Goal: Check status: Check status

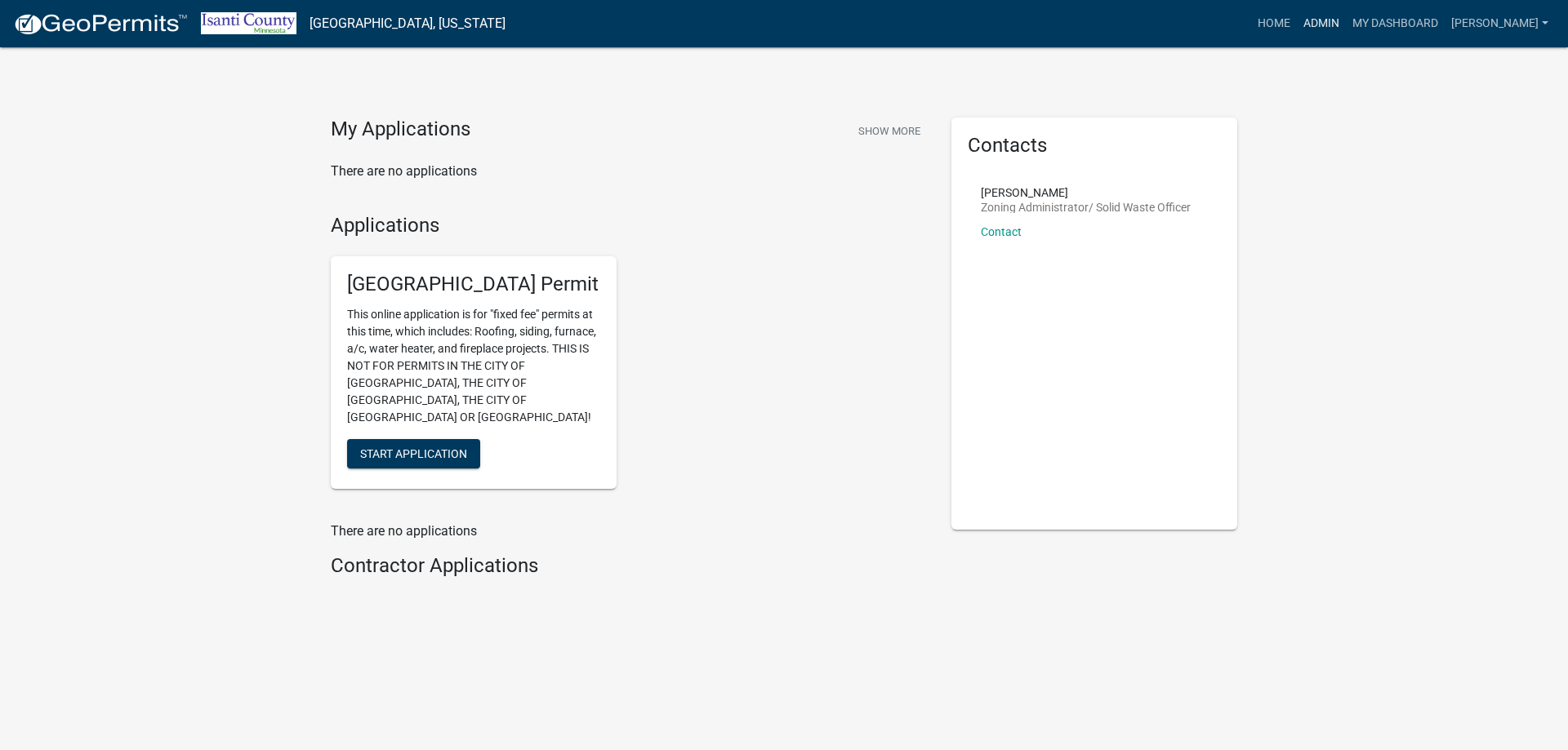
click at [1331, 21] on link "Admin" at bounding box center [1321, 24] width 49 height 31
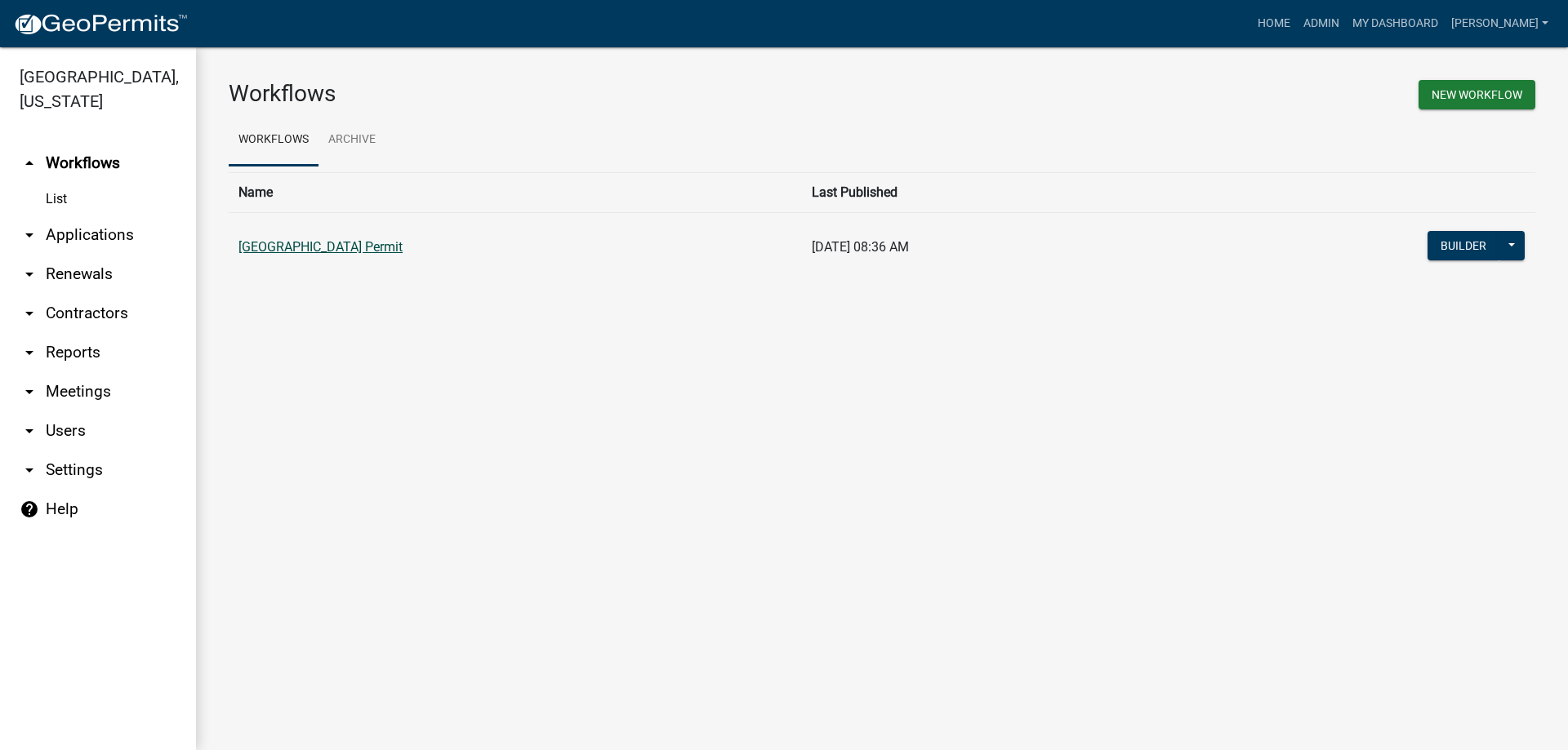
click at [360, 252] on link "[GEOGRAPHIC_DATA] Permit" at bounding box center [320, 247] width 164 height 15
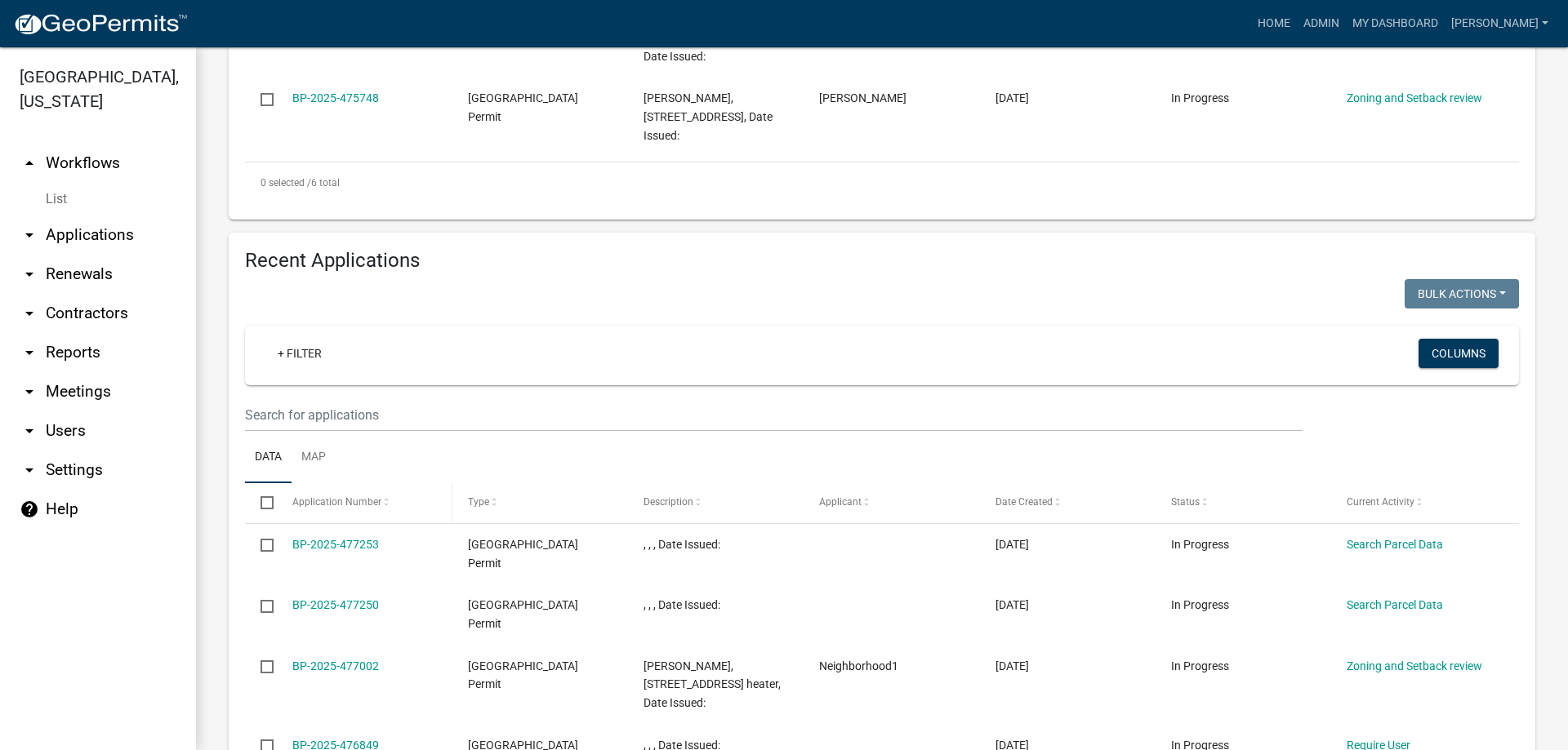
scroll to position [897, 0]
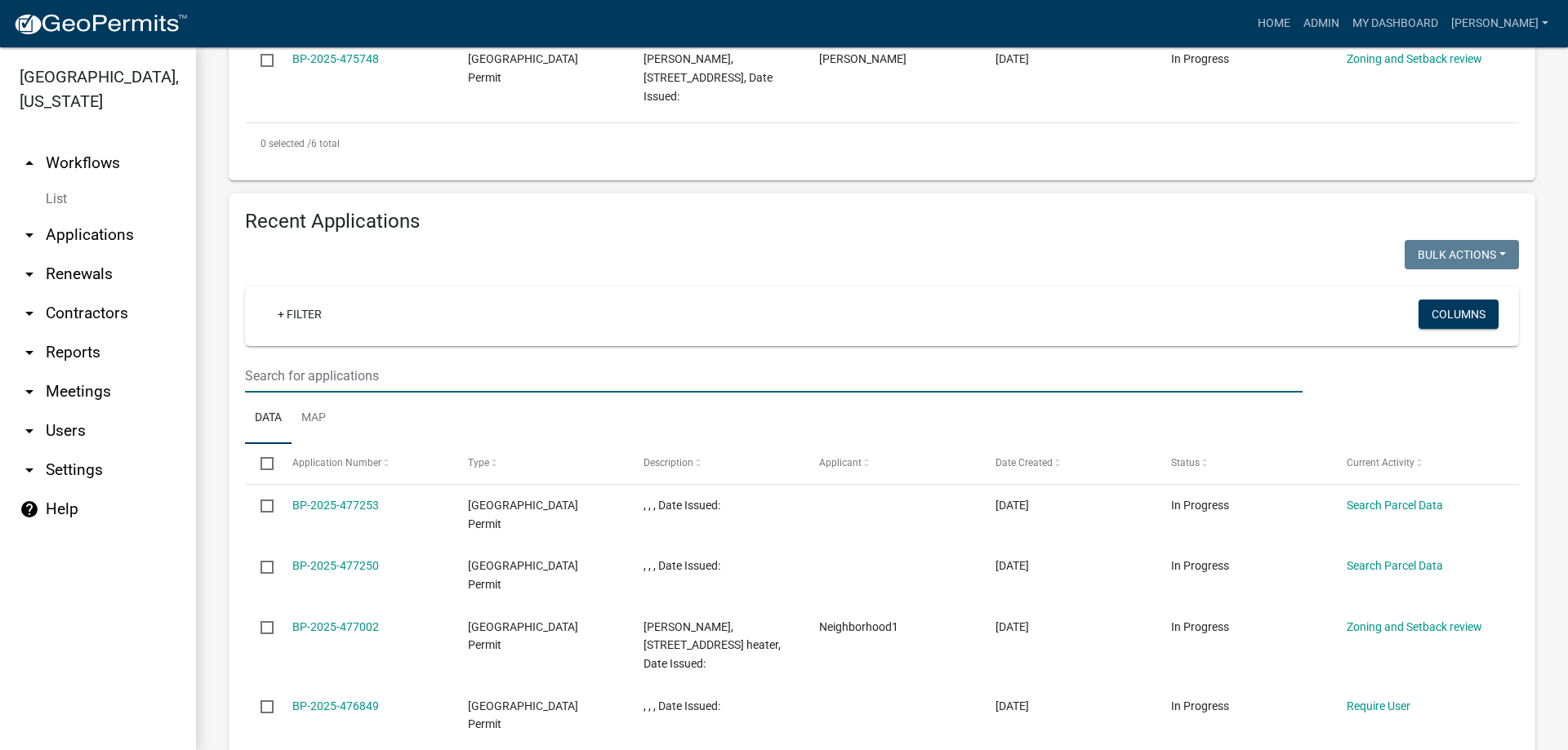
click at [321, 381] on input "text" at bounding box center [773, 375] width 1058 height 33
type input "27940"
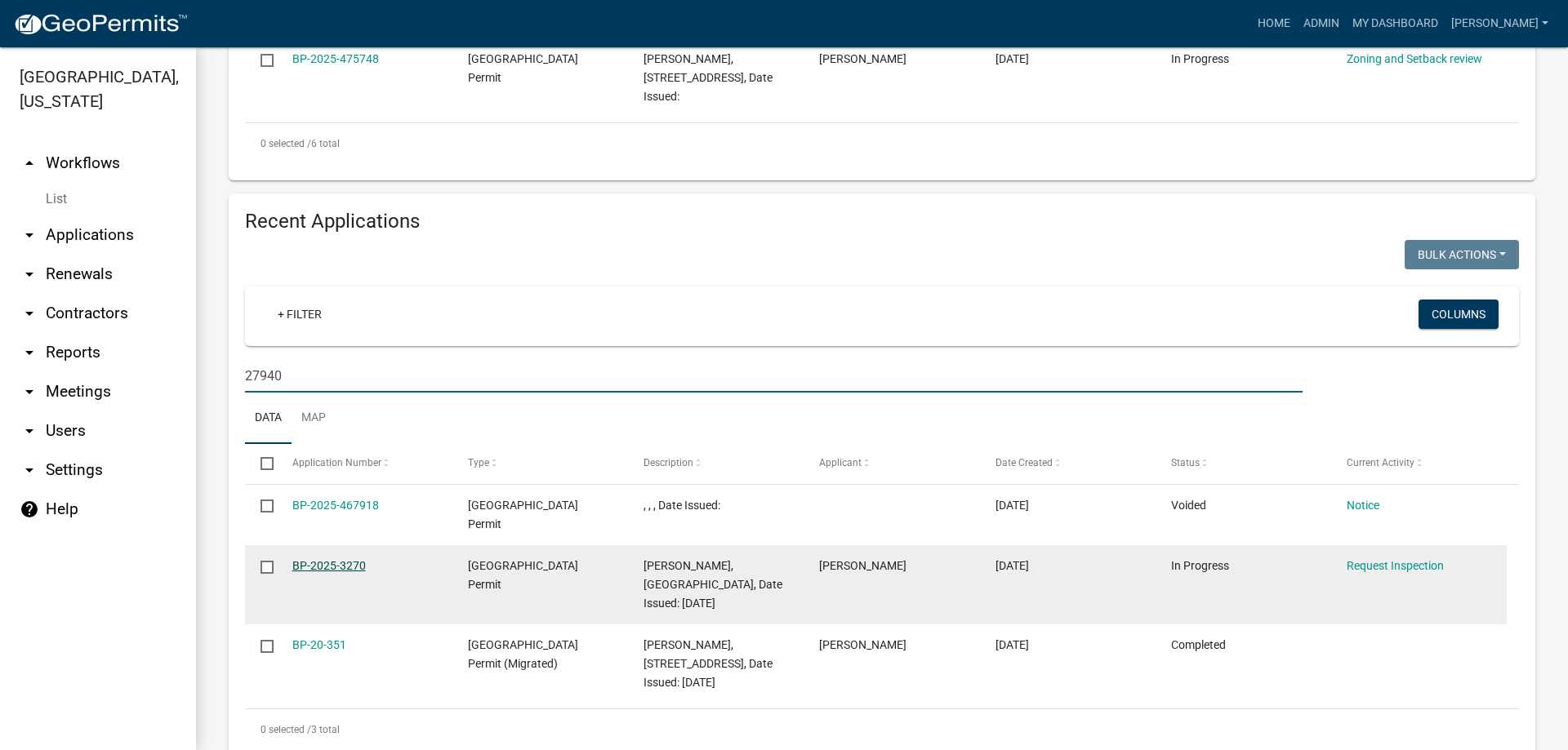
click at [321, 568] on link "BP-2025-3270" at bounding box center [328, 565] width 74 height 13
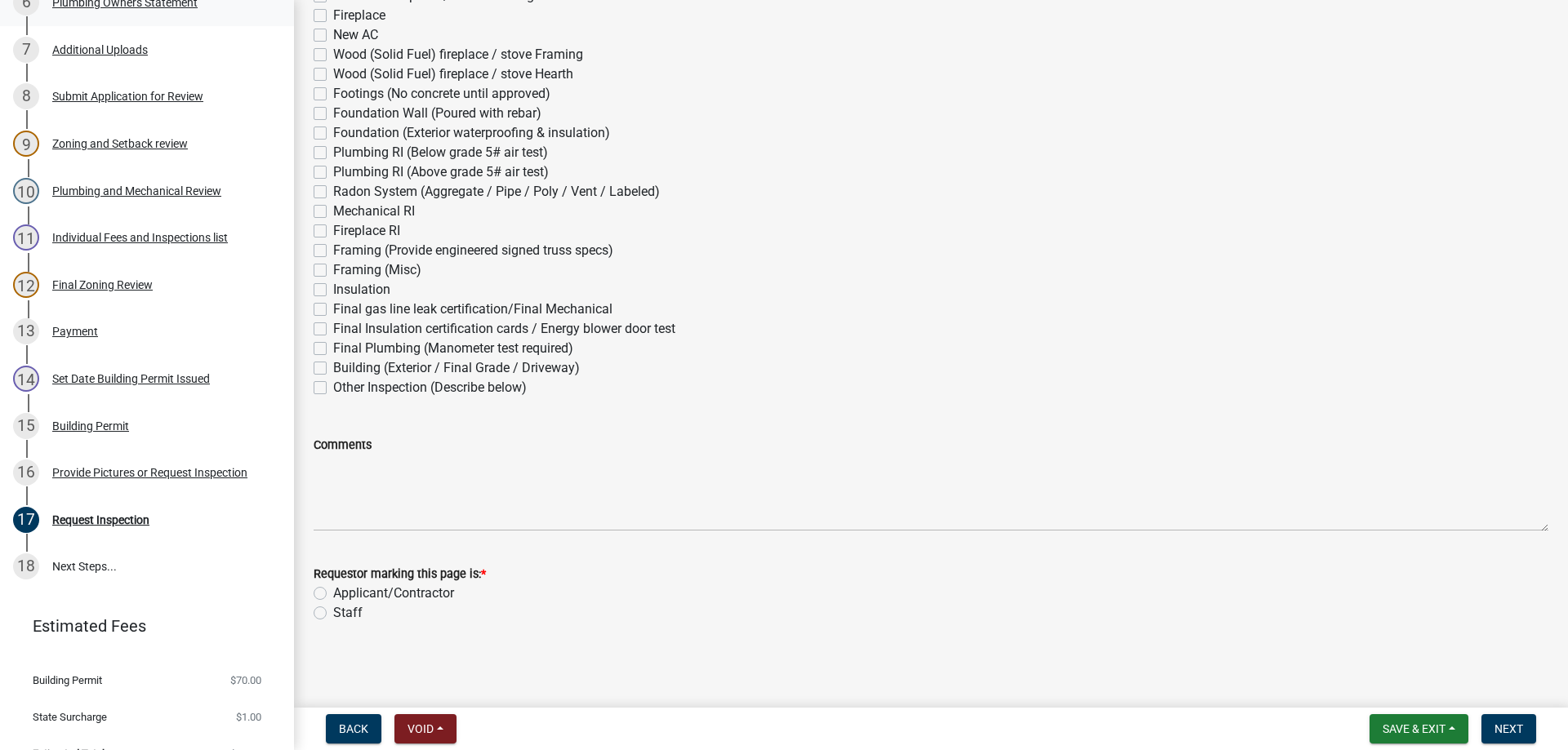
scroll to position [571, 0]
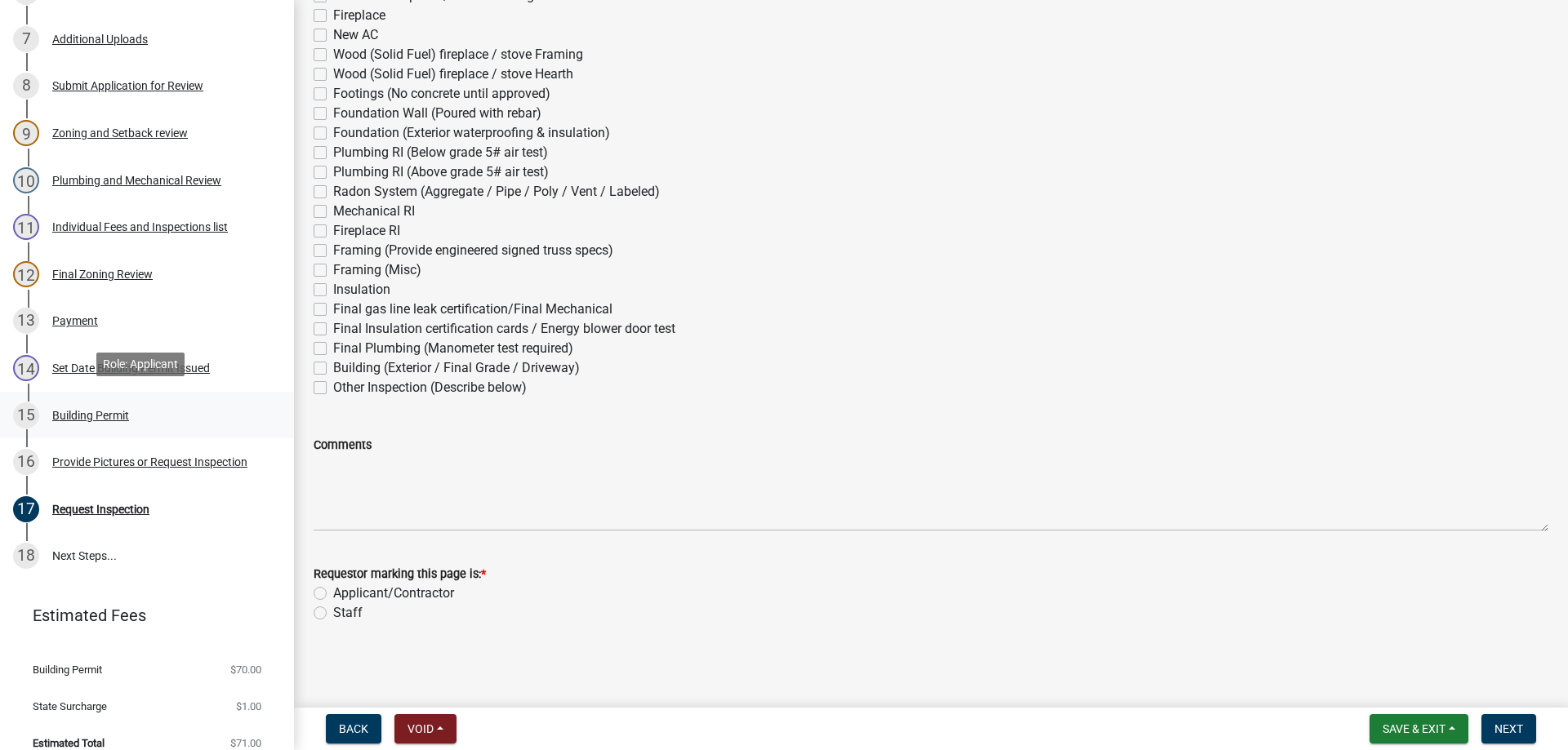
click at [84, 413] on div "Building Permit" at bounding box center [91, 415] width 77 height 11
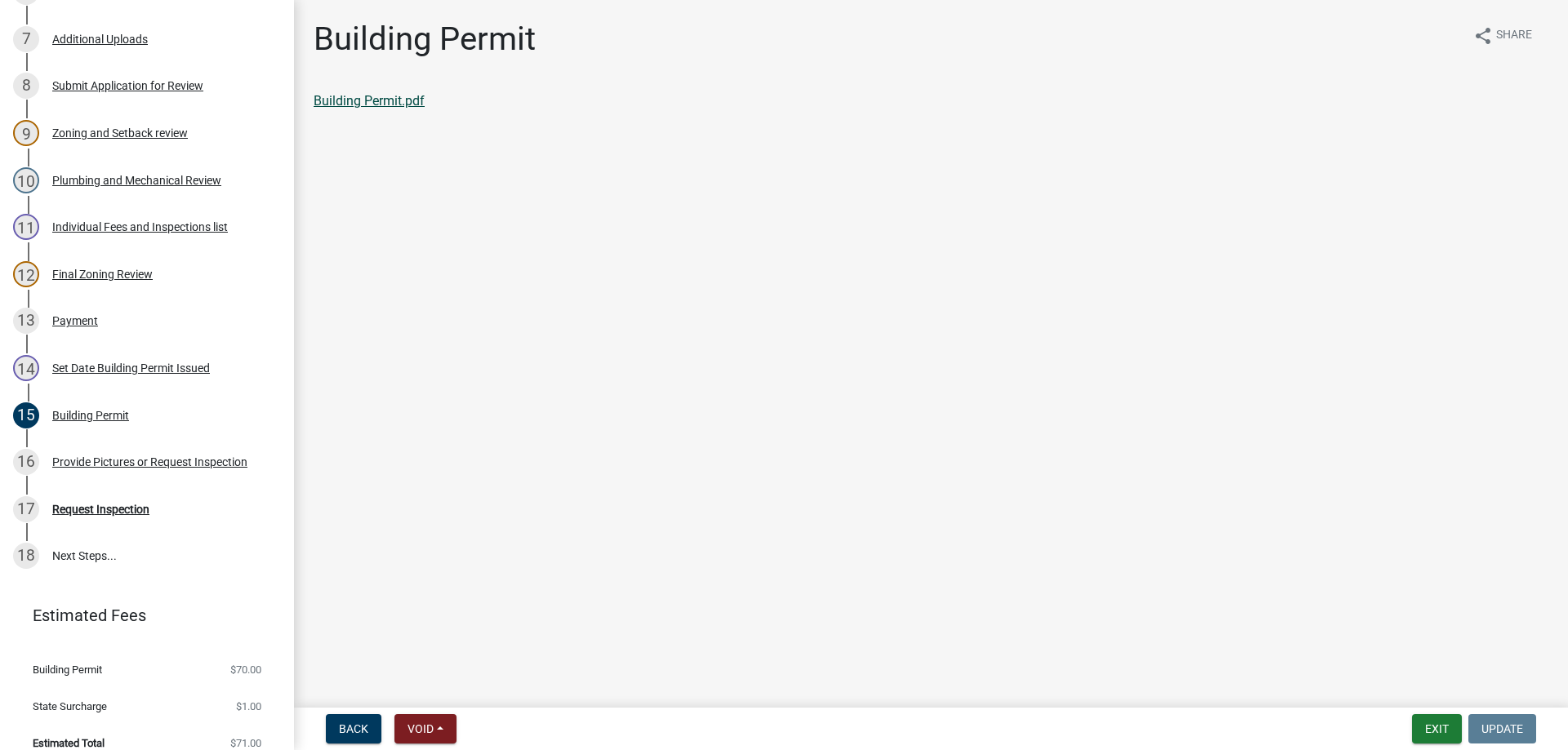
click at [340, 106] on link "Building Permit.pdf" at bounding box center [370, 100] width 111 height 15
